Goal: Use online tool/utility: Utilize a website feature to perform a specific function

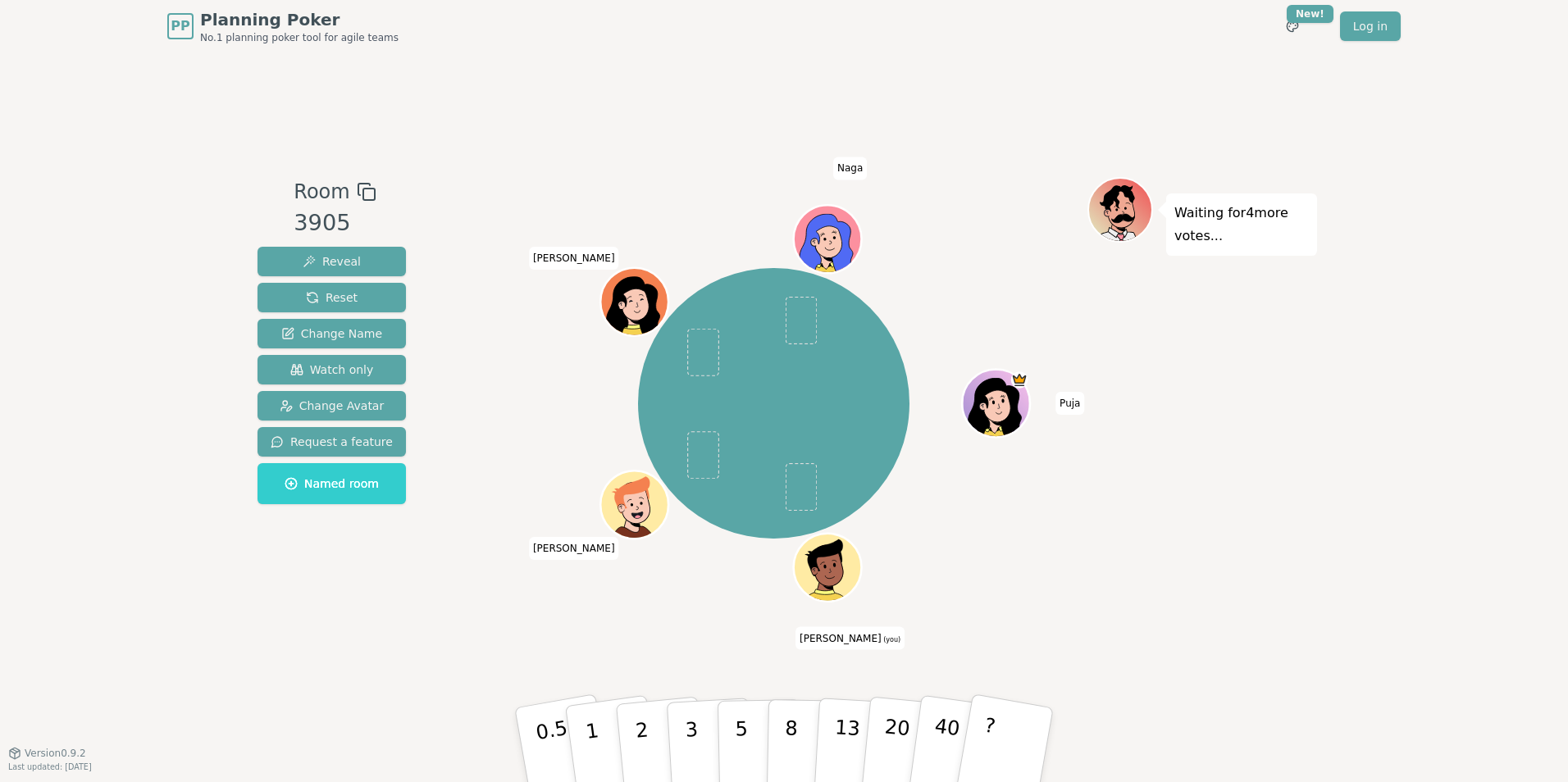
click at [816, 574] on icon at bounding box center [830, 578] width 32 height 11
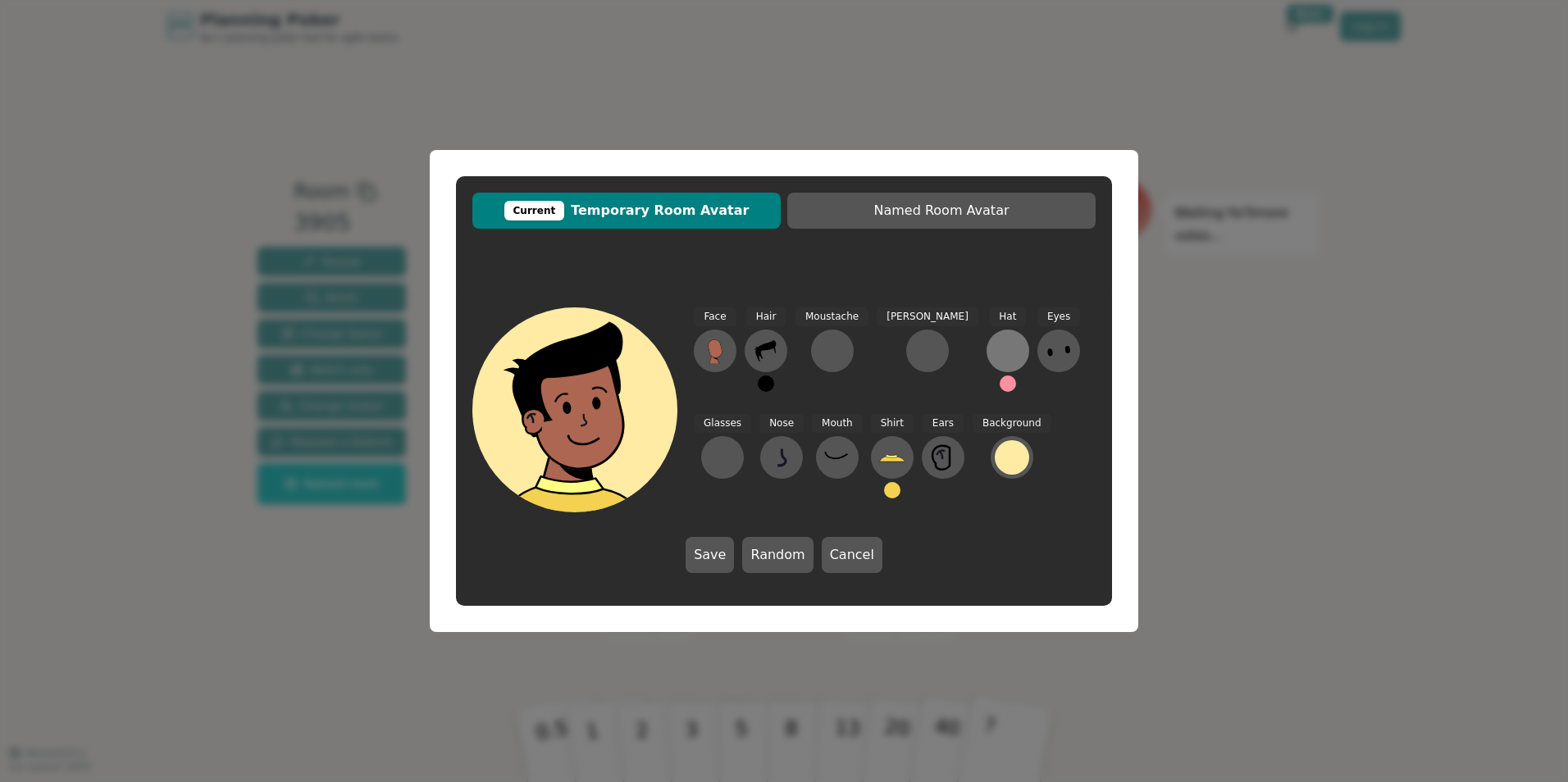
click at [995, 346] on div at bounding box center [1008, 351] width 26 height 26
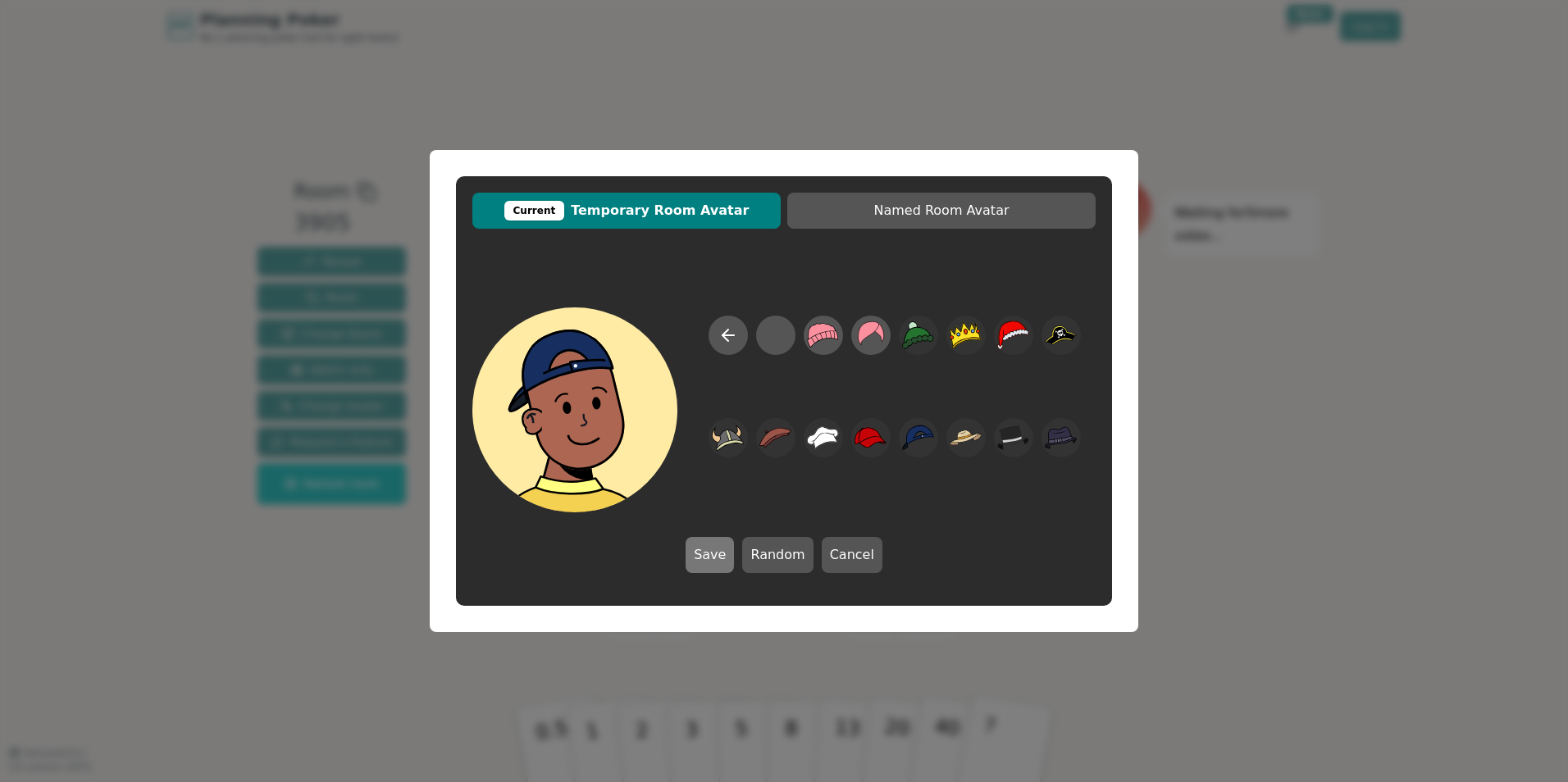
click at [710, 555] on button "Save" at bounding box center [709, 555] width 48 height 36
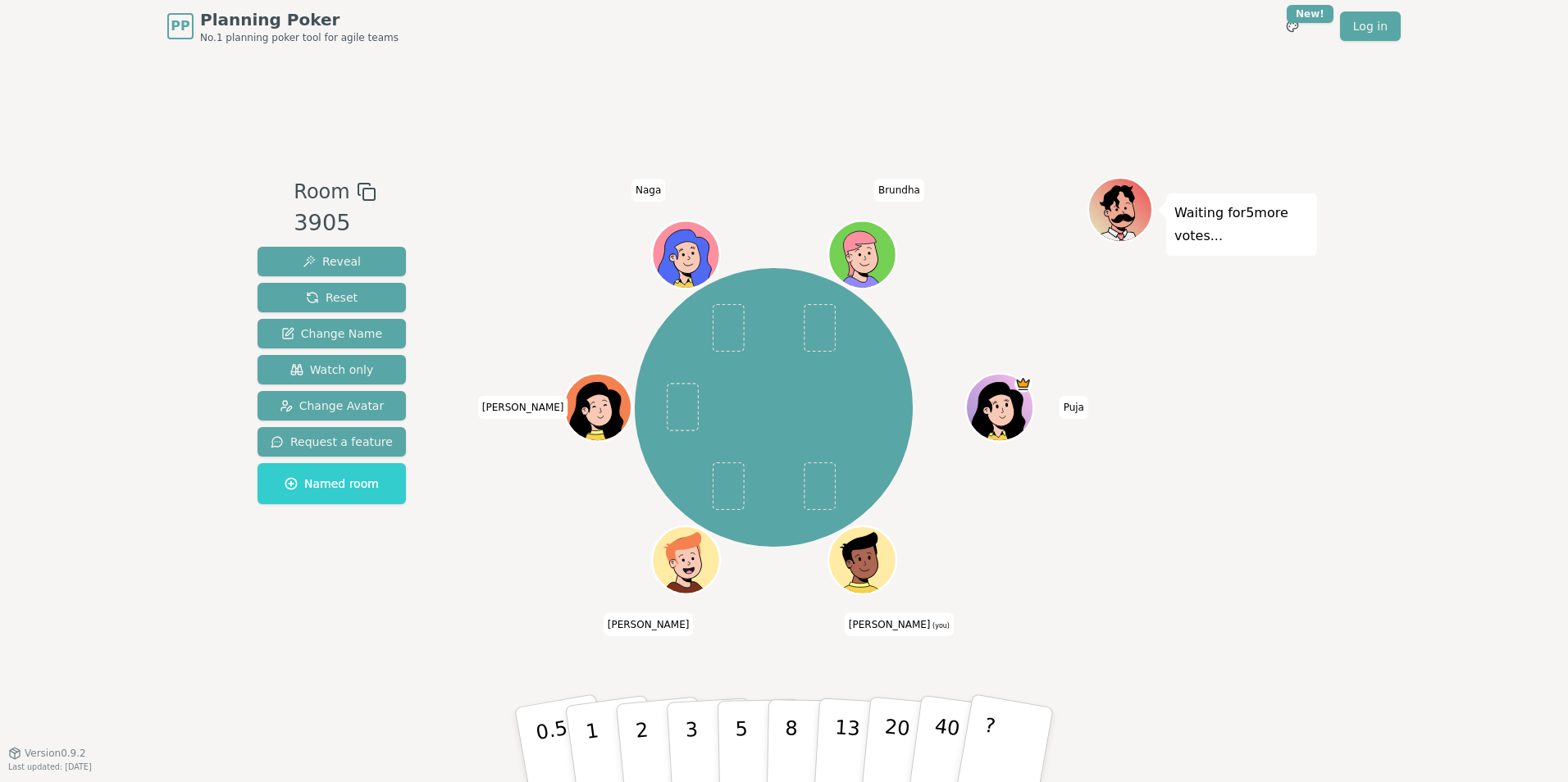
click at [848, 557] on icon at bounding box center [863, 558] width 66 height 7
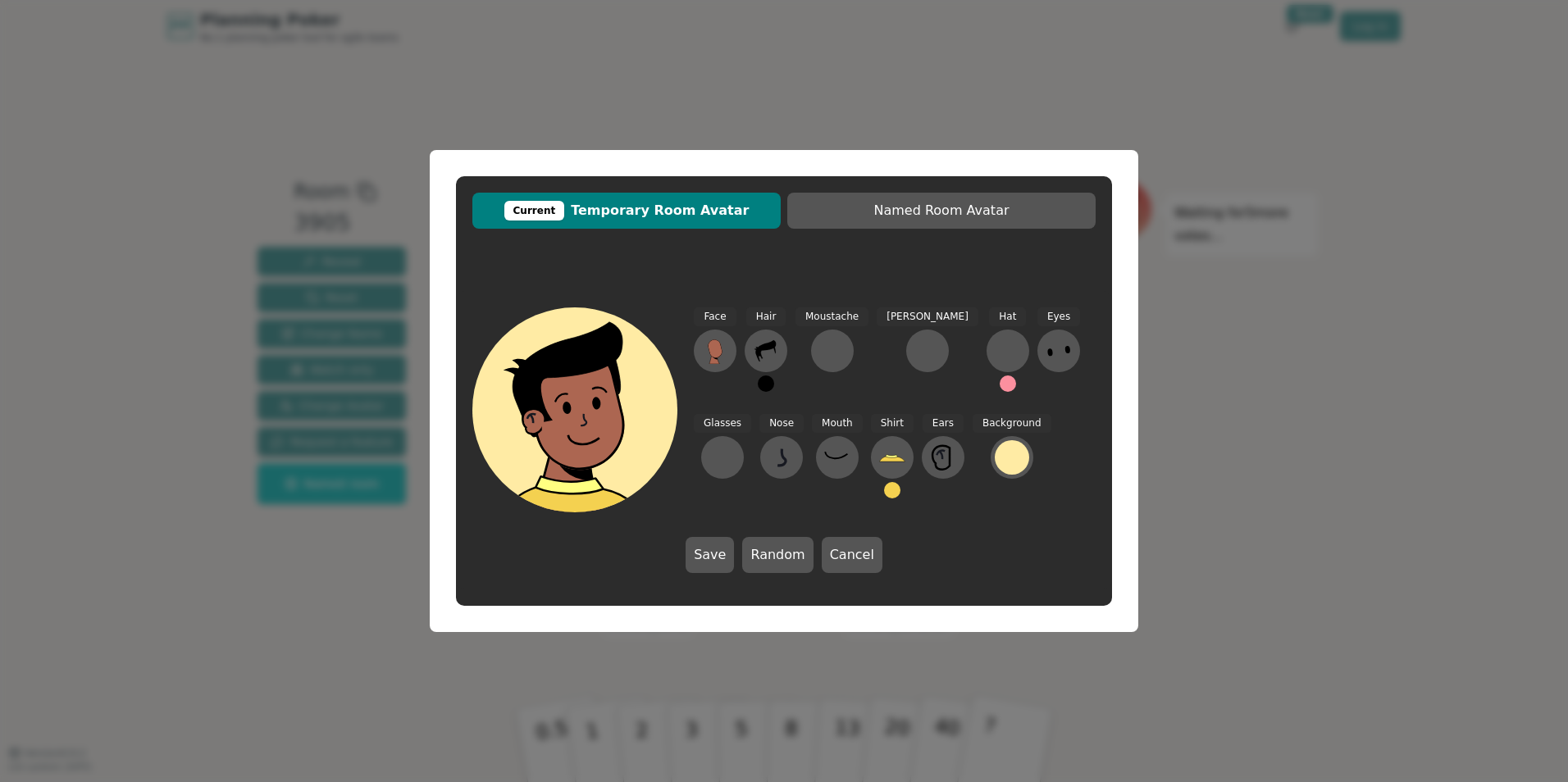
click at [999, 384] on button at bounding box center [1007, 383] width 17 height 17
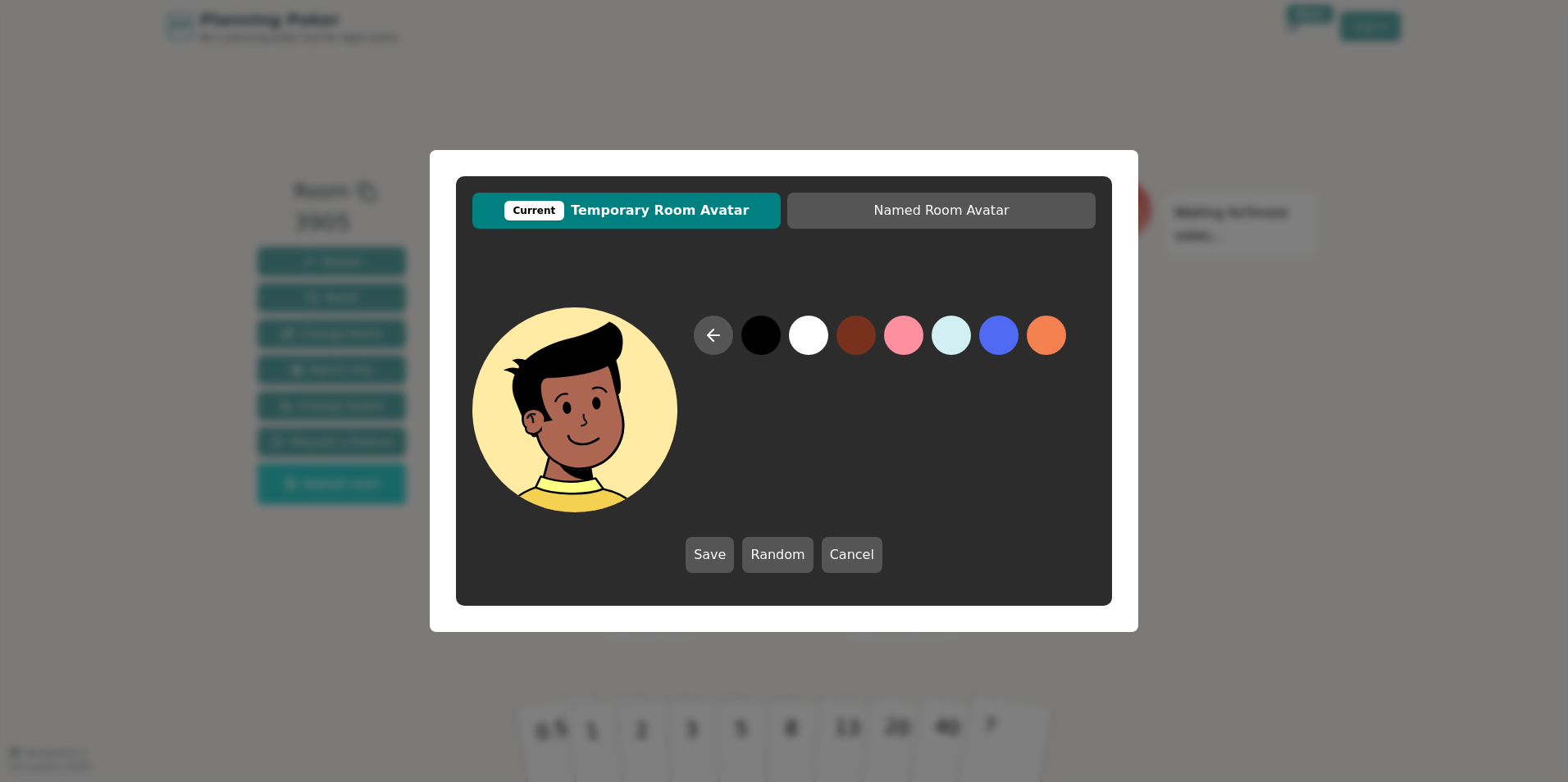
click at [770, 340] on button at bounding box center [760, 335] width 39 height 39
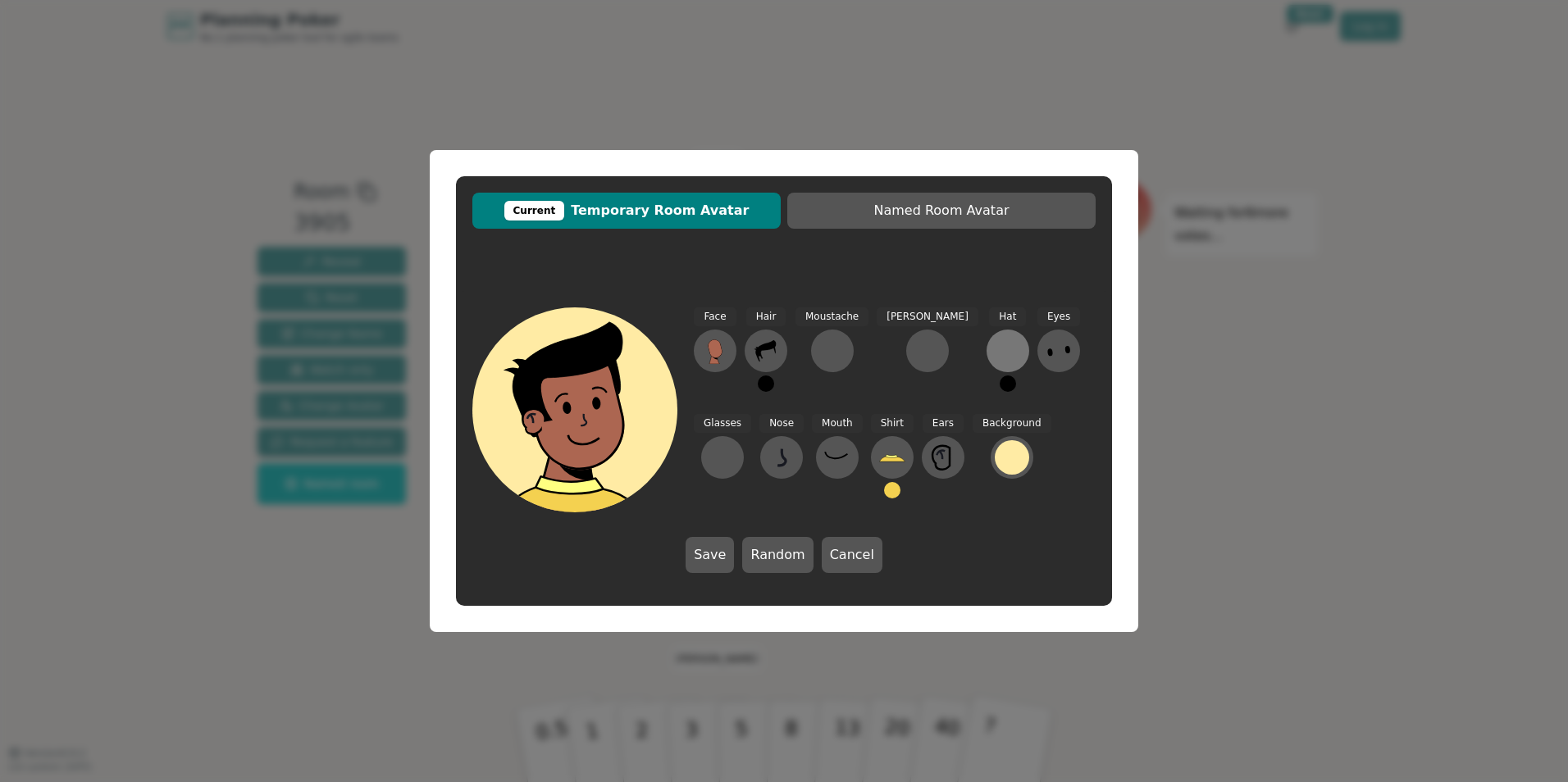
click at [995, 361] on div at bounding box center [1008, 351] width 26 height 26
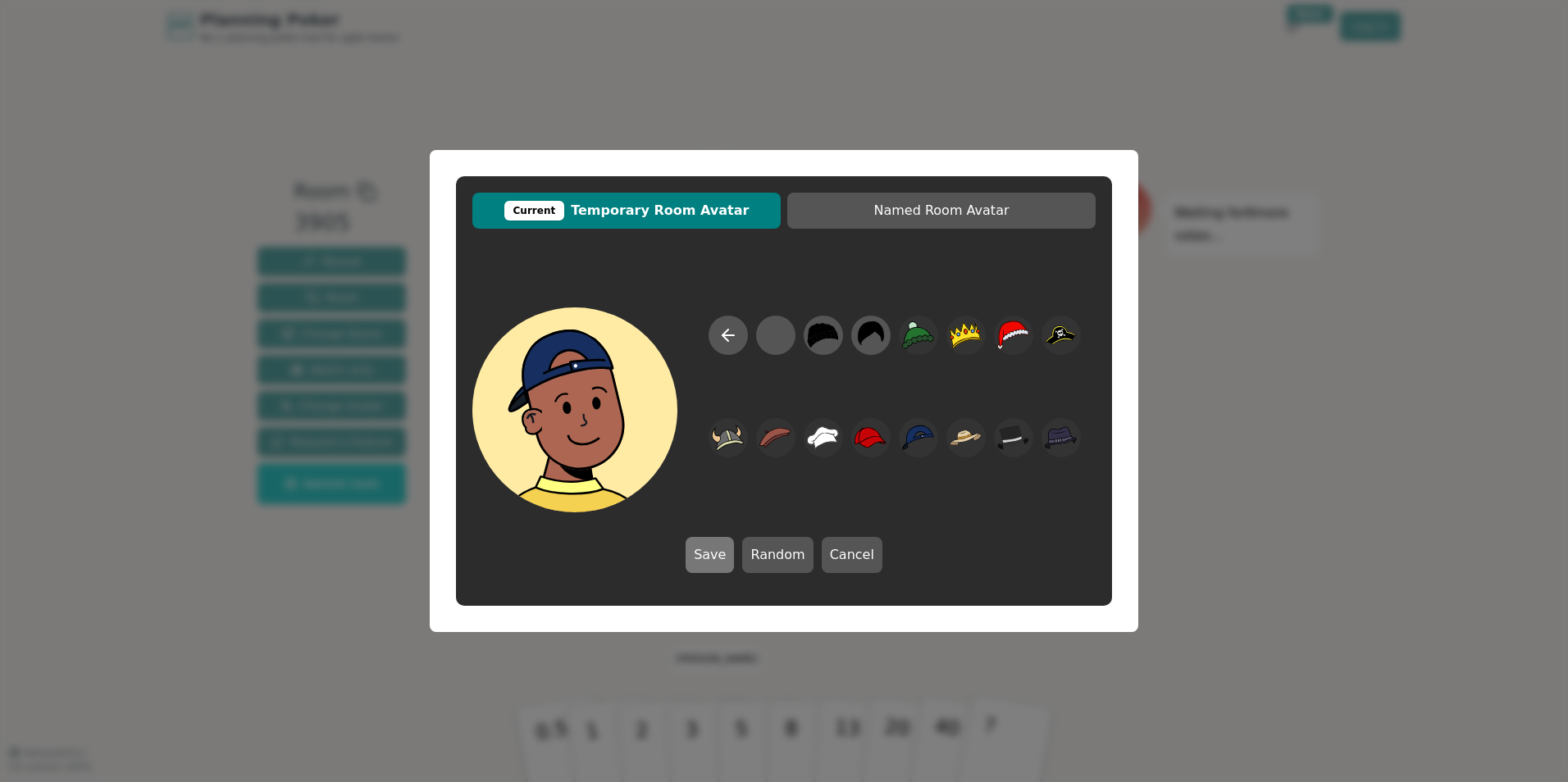
click at [712, 549] on button "Save" at bounding box center [709, 555] width 48 height 36
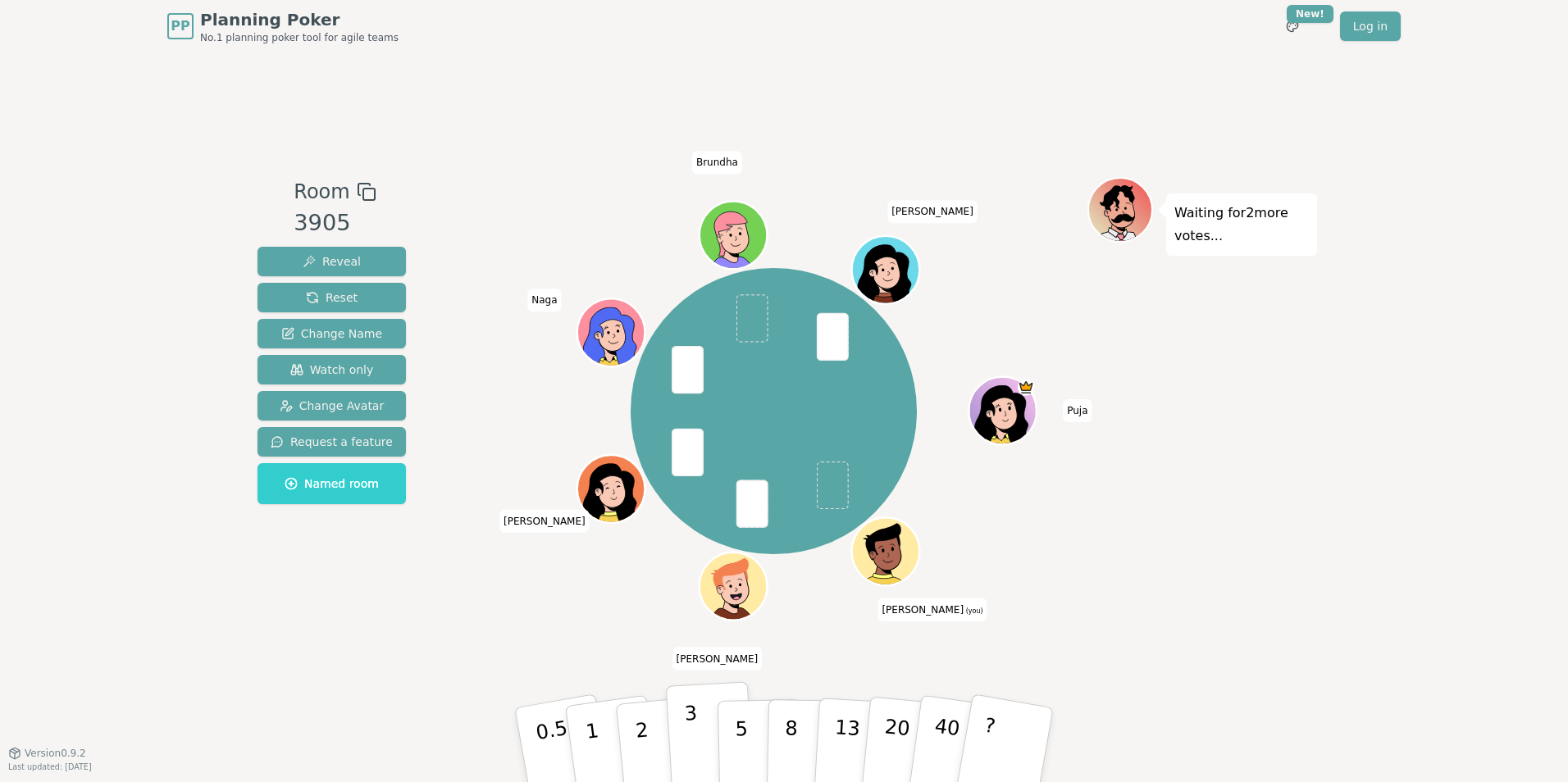
click at [692, 732] on p "3" at bounding box center [693, 746] width 18 height 89
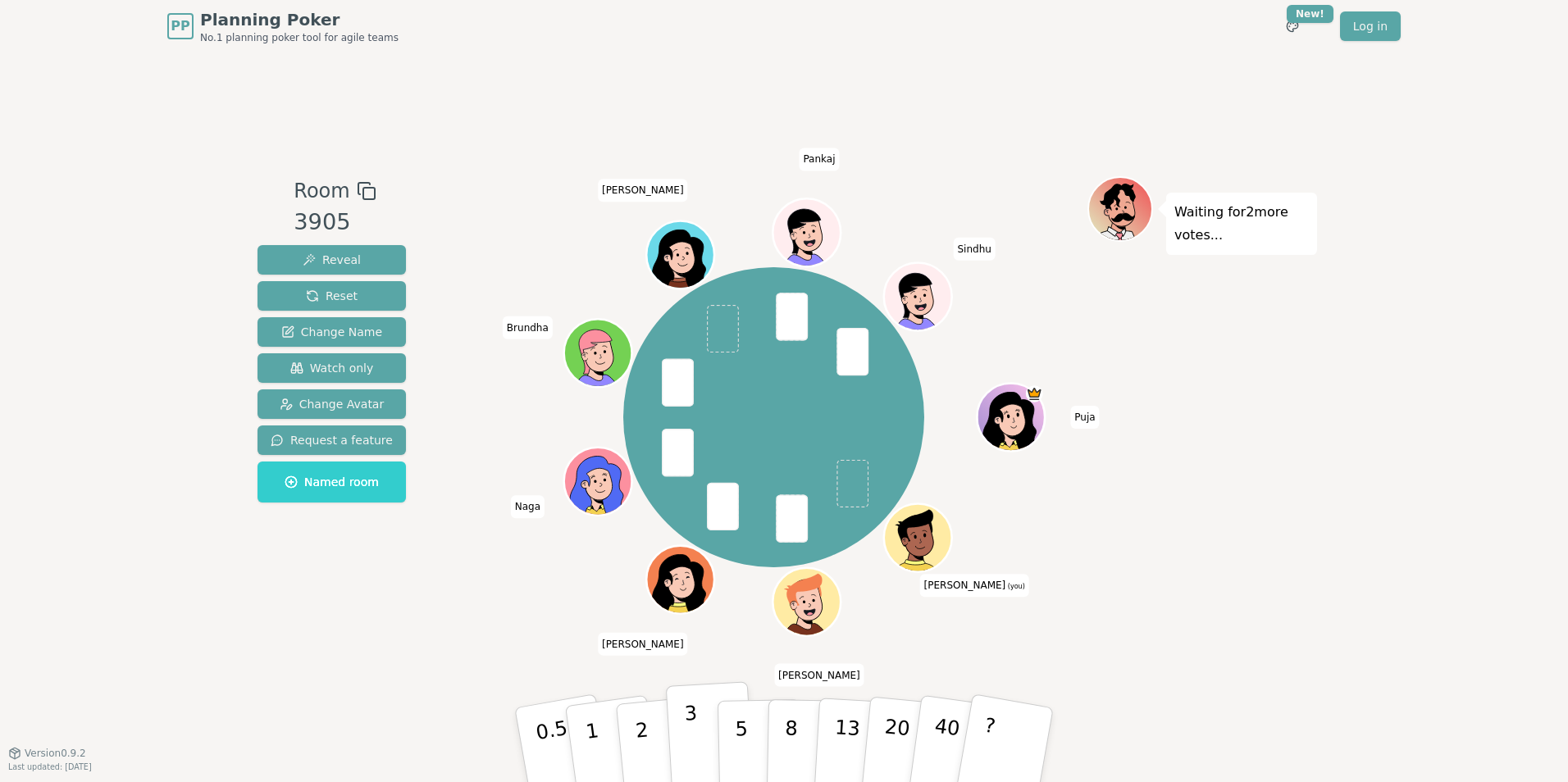
click at [704, 734] on button "3" at bounding box center [710, 745] width 89 height 128
click at [697, 724] on button "3" at bounding box center [710, 745] width 89 height 128
click at [689, 740] on p "3" at bounding box center [693, 746] width 18 height 89
click at [737, 706] on p "5" at bounding box center [742, 744] width 14 height 88
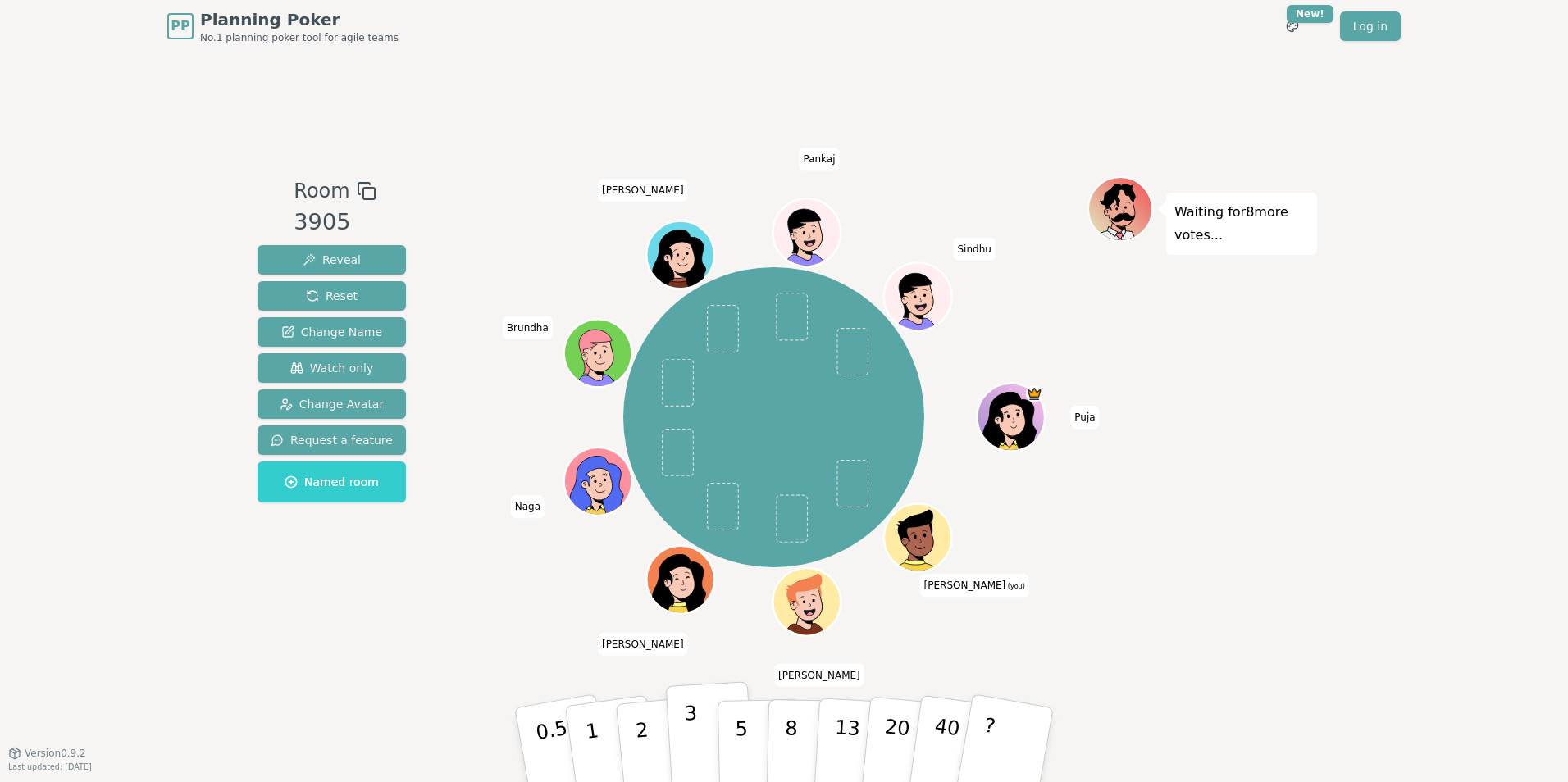
click at [701, 737] on button "3" at bounding box center [710, 745] width 89 height 128
click at [682, 736] on button "3" at bounding box center [710, 745] width 89 height 128
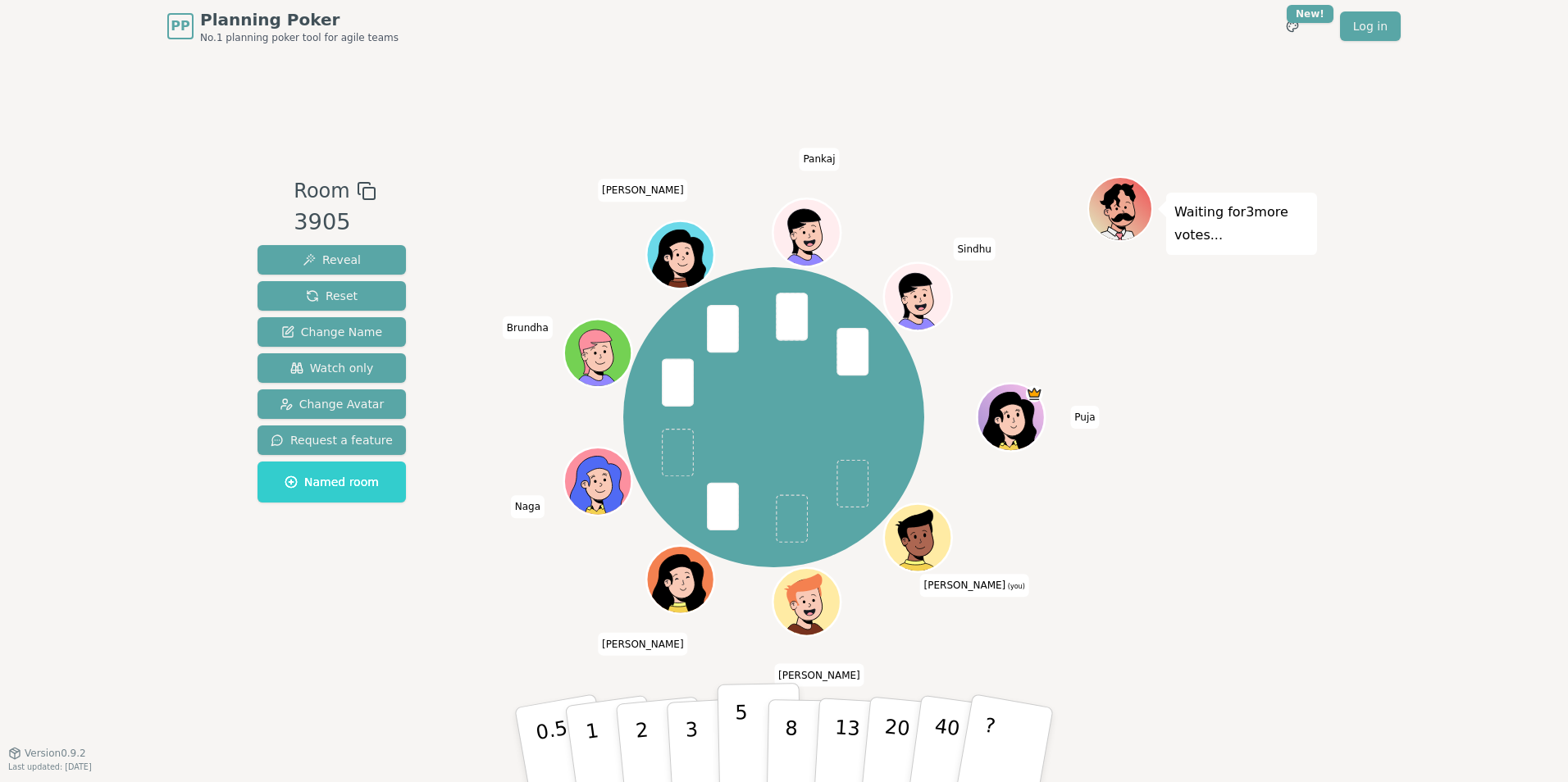
click at [743, 738] on p "5" at bounding box center [742, 744] width 14 height 88
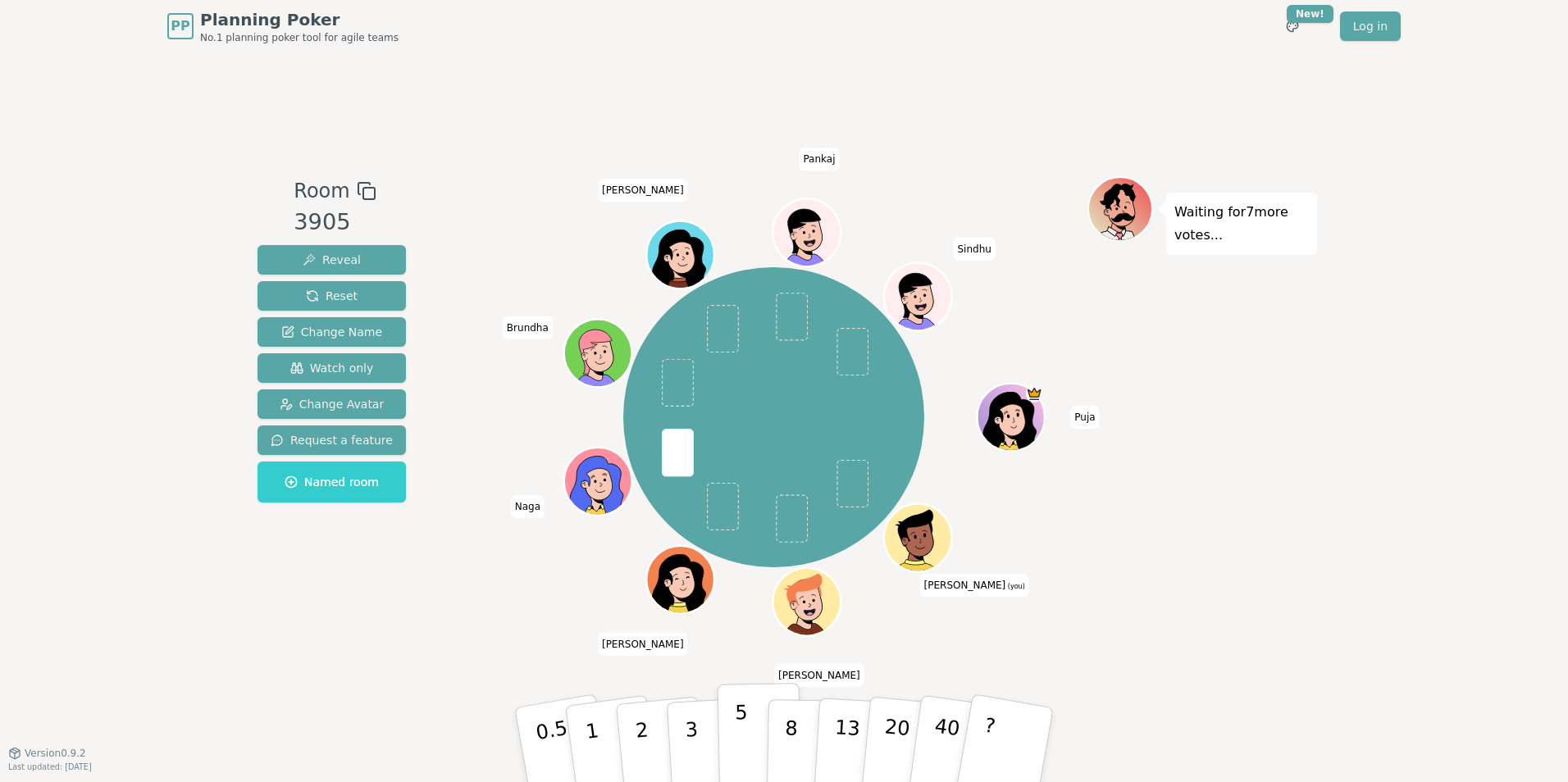
click at [750, 729] on button "5" at bounding box center [760, 745] width 85 height 124
click at [748, 737] on button "5" at bounding box center [760, 745] width 85 height 124
